Goal: Find specific page/section: Find specific page/section

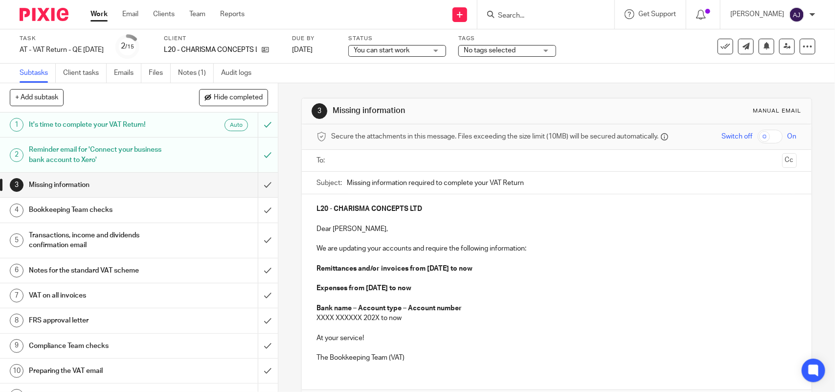
click at [501, 23] on div at bounding box center [545, 14] width 137 height 29
click at [513, 18] on input "Search" at bounding box center [541, 16] width 88 height 9
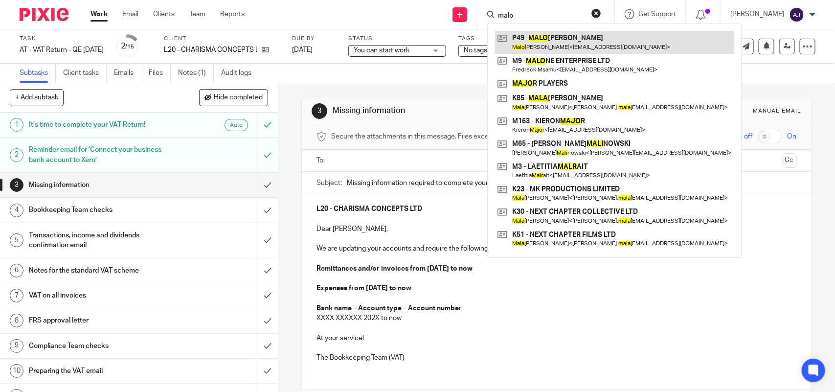
type input "malo"
click at [591, 36] on link at bounding box center [614, 42] width 239 height 22
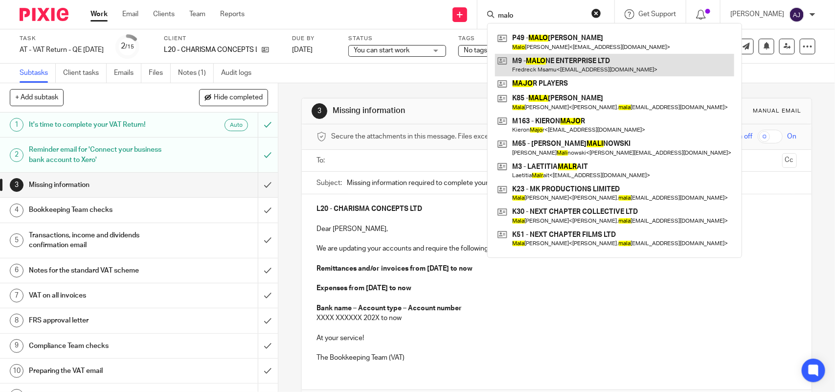
click at [584, 57] on link at bounding box center [614, 65] width 239 height 22
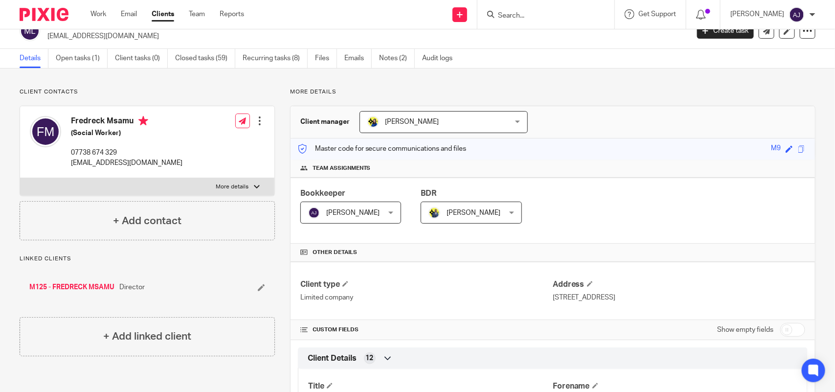
scroll to position [637, 0]
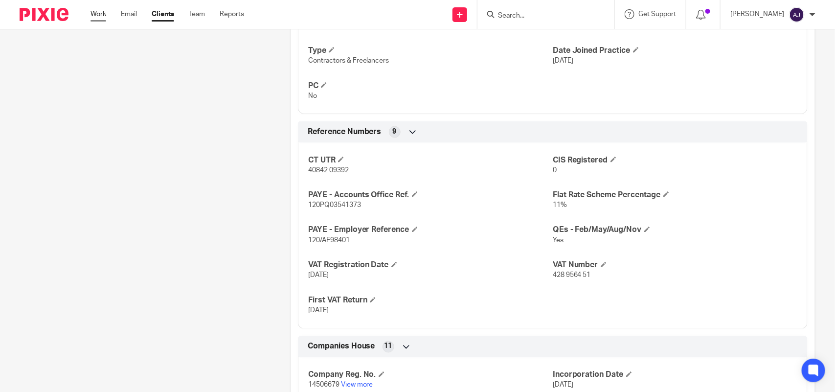
click at [100, 14] on link "Work" at bounding box center [98, 14] width 16 height 10
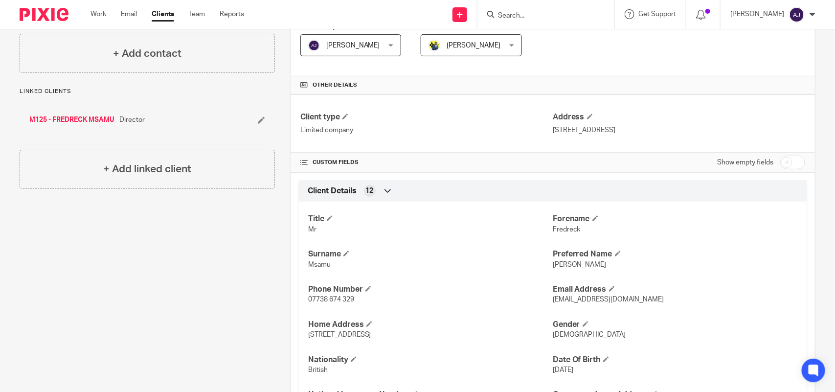
scroll to position [0, 0]
